Goal: Task Accomplishment & Management: Use online tool/utility

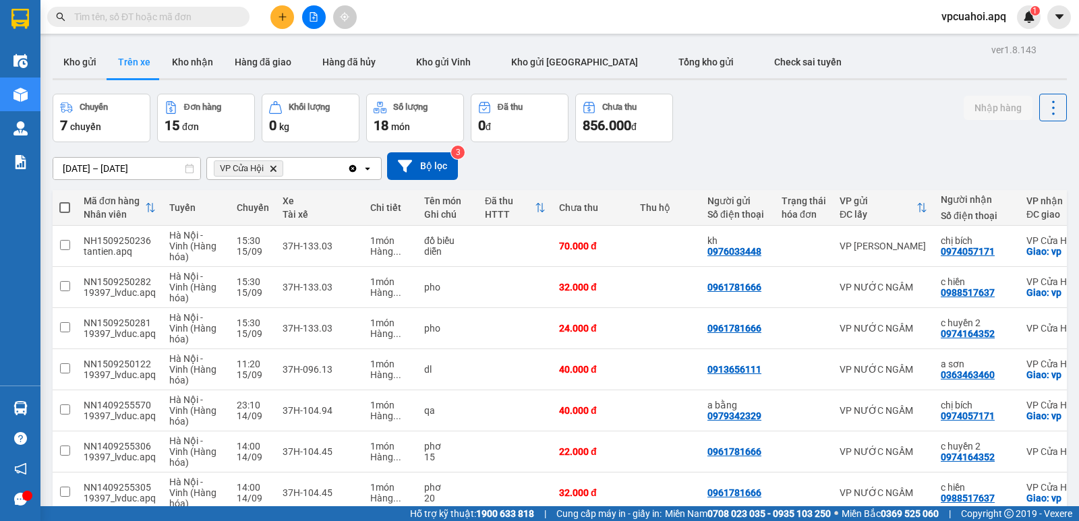
click at [109, 15] on input "text" at bounding box center [153, 16] width 159 height 15
type input "0"
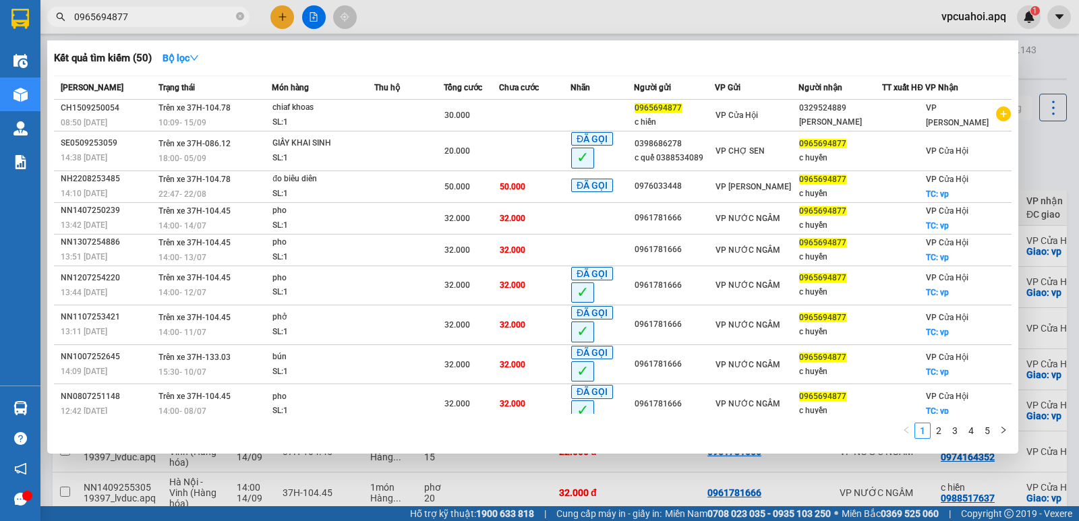
click at [156, 17] on input "0965694877" at bounding box center [153, 16] width 159 height 15
type input "0"
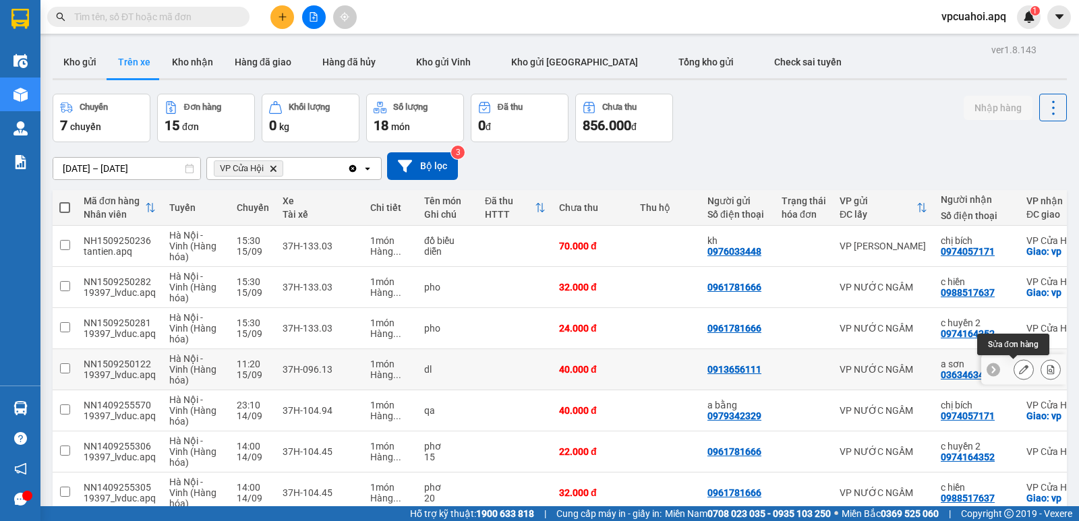
click at [998, 367] on div at bounding box center [1023, 370] width 85 height 30
click at [1019, 372] on button at bounding box center [1023, 370] width 19 height 24
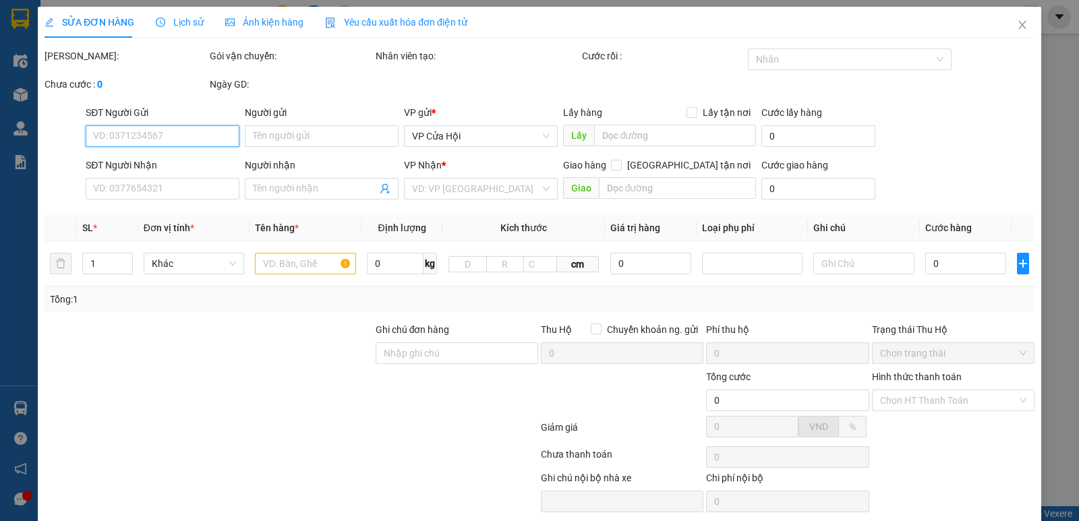
type input "0913656111"
type input "0363463460"
type input "a sơn"
checkbox input "true"
type input "vp"
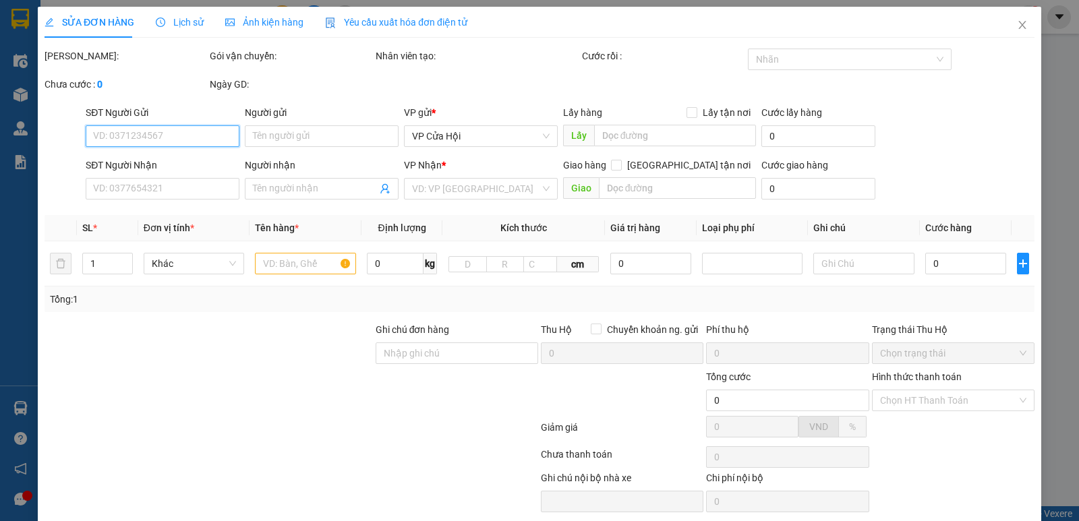
checkbox input "true"
type input "40.000"
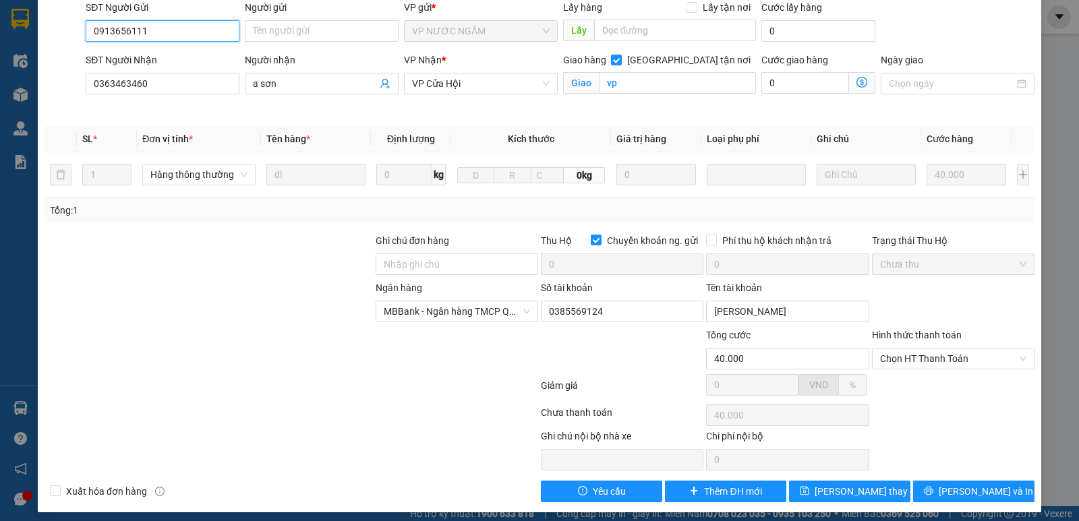
scroll to position [131, 0]
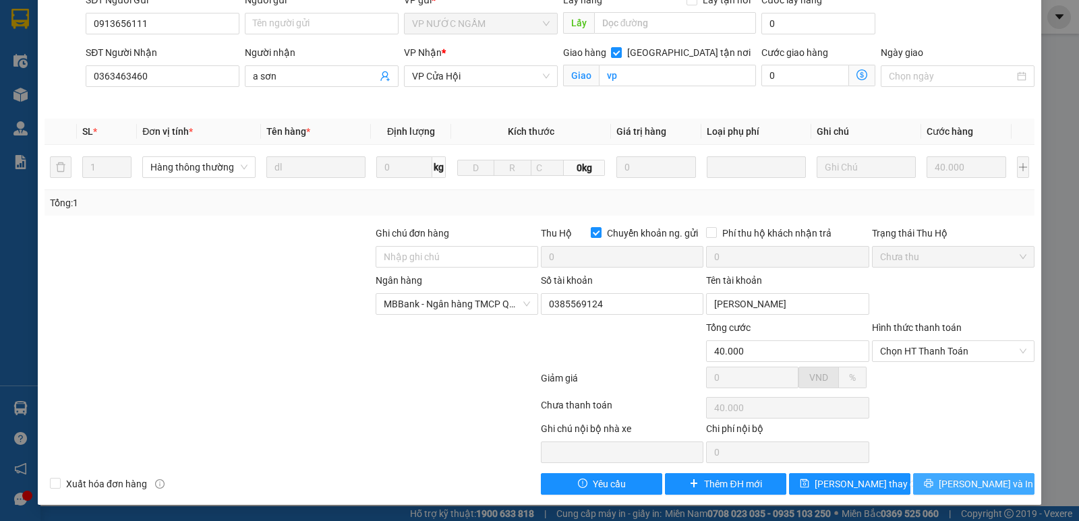
click at [961, 489] on span "[PERSON_NAME] và In" at bounding box center [985, 484] width 94 height 15
